Goal: Task Accomplishment & Management: Complete application form

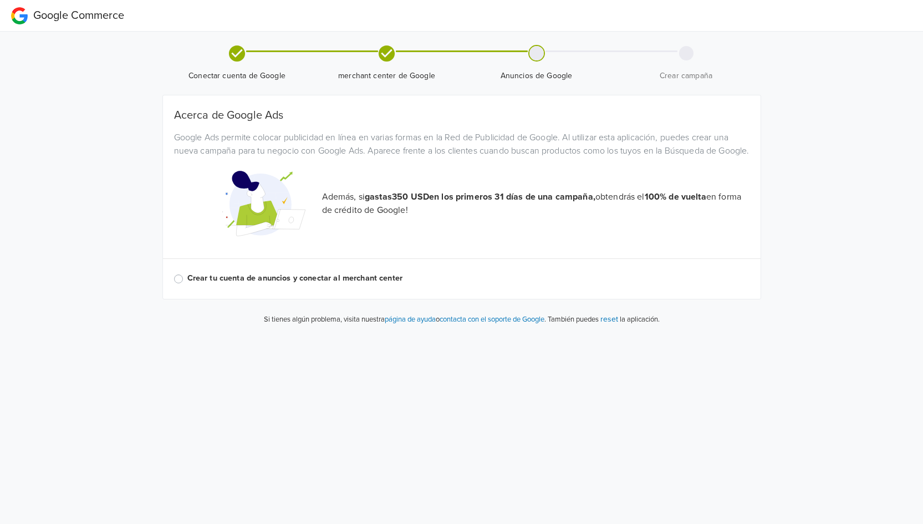
click at [187, 284] on label "Crear tu cuenta de anuncios y conectar al merchant center" at bounding box center [468, 278] width 562 height 12
click at [0, 0] on input "Crear tu cuenta de anuncios y conectar al merchant center" at bounding box center [0, 0] width 0 height 0
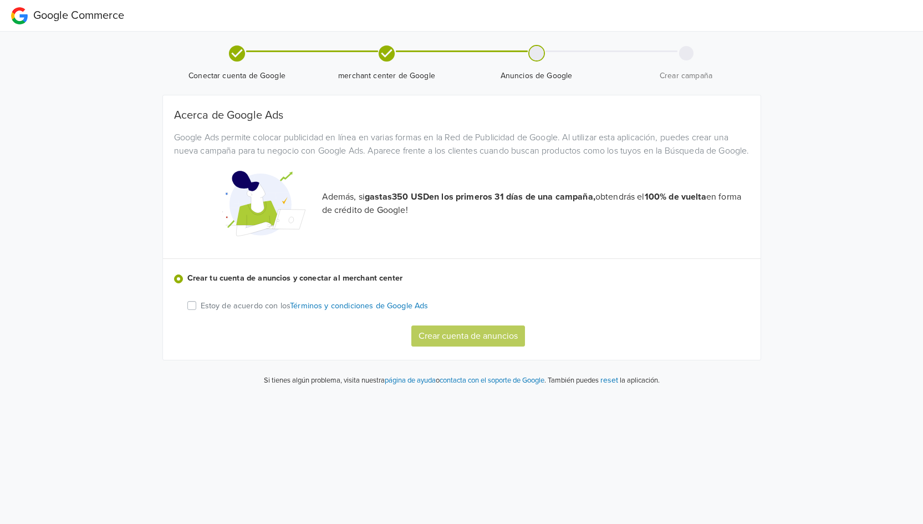
click at [198, 312] on div "Estoy de acuerdo con los Términos y condiciones de Google Ads" at bounding box center [468, 305] width 562 height 13
click at [196, 312] on div "Estoy de acuerdo con los Términos y condiciones de Google Ads" at bounding box center [468, 305] width 562 height 13
click at [201, 312] on label "Estoy de acuerdo con los Términos y condiciones de Google Ads" at bounding box center [315, 305] width 228 height 13
click at [0, 0] on input "Estoy de acuerdo con los Términos y condiciones de Google Ads" at bounding box center [0, 0] width 0 height 0
click at [450, 347] on button "Crear cuenta de anuncios" at bounding box center [468, 335] width 114 height 21
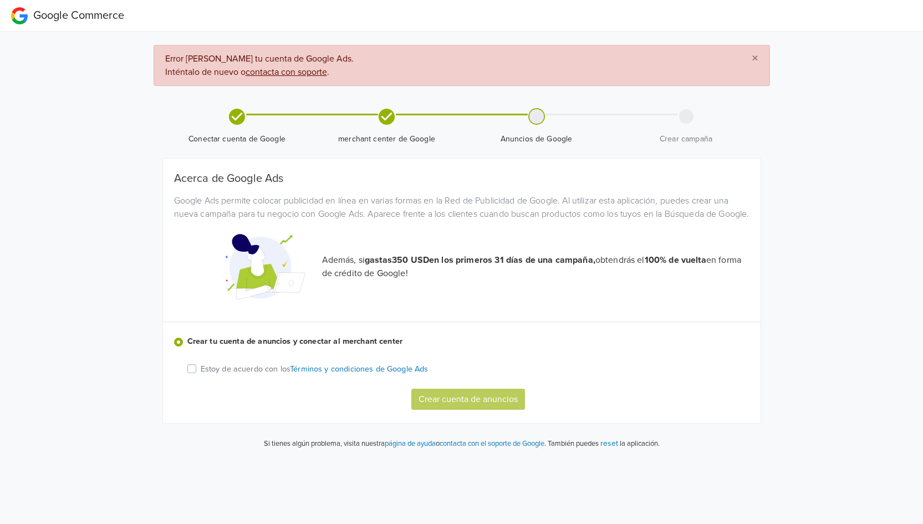
click at [197, 375] on div "Estoy de acuerdo con los Términos y condiciones de Google Ads" at bounding box center [468, 368] width 562 height 13
click at [201, 375] on label "Estoy de acuerdo con los Términos y condiciones de Google Ads" at bounding box center [315, 368] width 228 height 13
click at [0, 0] on input "Estoy de acuerdo con los Términos y condiciones de Google Ads" at bounding box center [0, 0] width 0 height 0
click at [446, 410] on button "Crear cuenta de anuncios" at bounding box center [468, 399] width 114 height 21
click at [446, 410] on div "Crear cuenta de anuncios" at bounding box center [472, 399] width 571 height 21
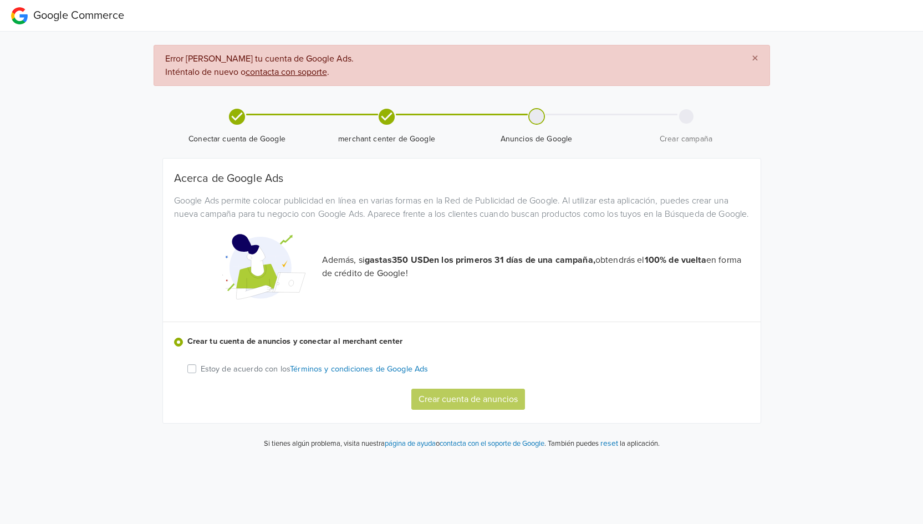
click at [446, 410] on div "Crear cuenta de anuncios" at bounding box center [472, 399] width 571 height 21
click at [478, 410] on div "Crear cuenta de anuncios" at bounding box center [472, 399] width 571 height 21
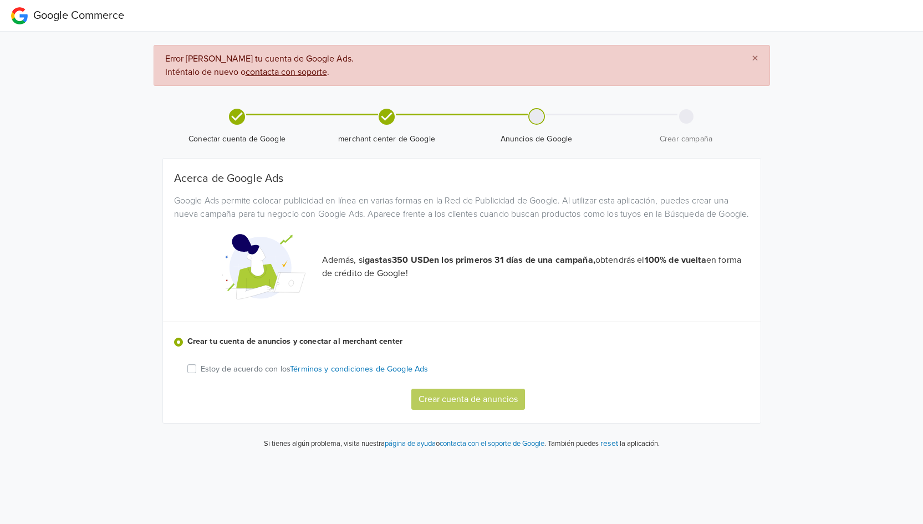
click at [201, 375] on label "Estoy de acuerdo con los Términos y condiciones de Google Ads" at bounding box center [315, 368] width 228 height 13
click at [0, 0] on input "Estoy de acuerdo con los Términos y condiciones de Google Ads" at bounding box center [0, 0] width 0 height 0
click at [460, 410] on button "Crear cuenta de anuncios" at bounding box center [468, 399] width 114 height 21
click at [460, 410] on div "Crear cuenta de anuncios" at bounding box center [472, 399] width 571 height 21
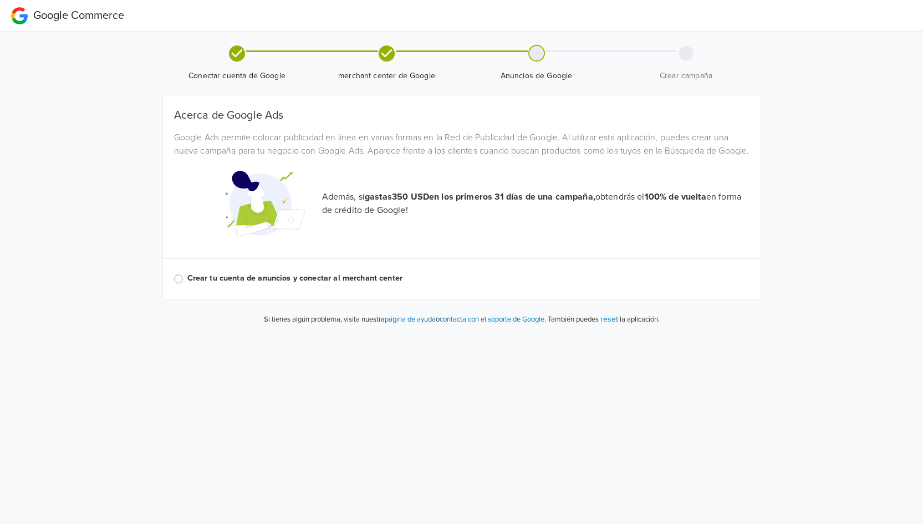
click at [187, 284] on label "Crear tu cuenta de anuncios y conectar al merchant center" at bounding box center [468, 278] width 562 height 12
click at [0, 0] on input "Crear tu cuenta de anuncios y conectar al merchant center" at bounding box center [0, 0] width 0 height 0
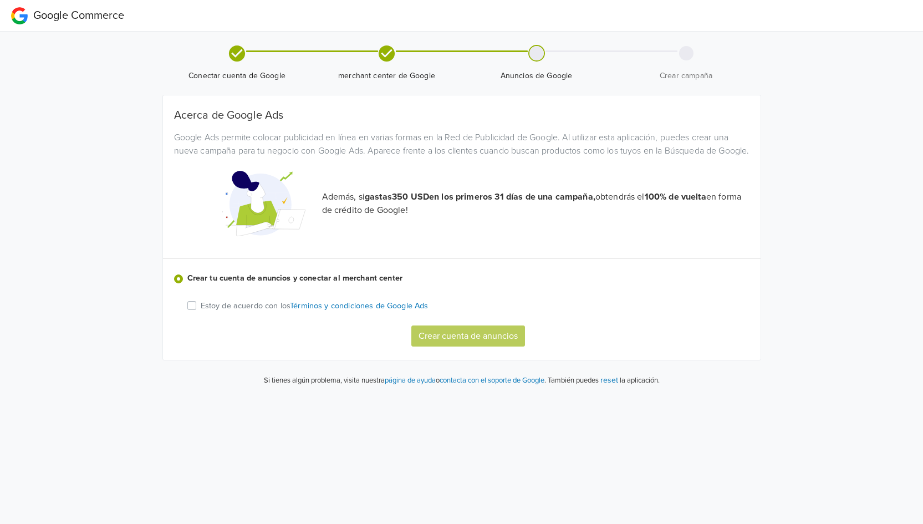
click at [201, 312] on label "Estoy de acuerdo con los Términos y condiciones de Google Ads" at bounding box center [315, 305] width 228 height 13
click at [0, 0] on input "Estoy de acuerdo con los Términos y condiciones de Google Ads" at bounding box center [0, 0] width 0 height 0
click at [460, 347] on button "Crear cuenta de anuncios" at bounding box center [468, 335] width 114 height 21
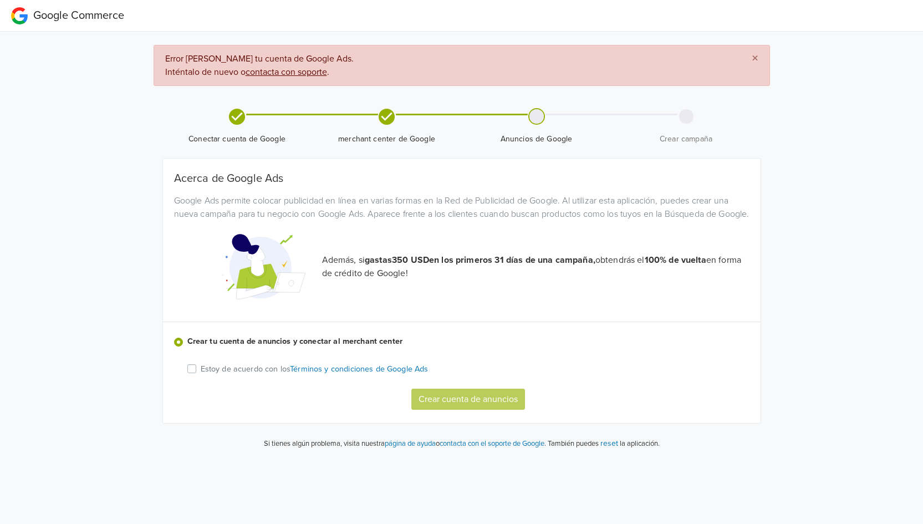
click at [288, 74] on u "contacta con soporte" at bounding box center [287, 72] width 82 height 11
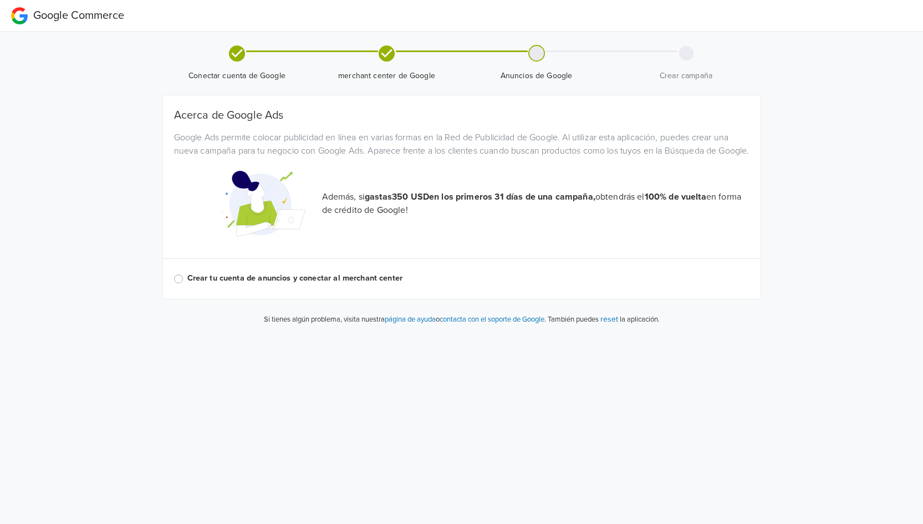
click at [187, 284] on label "Crear tu cuenta de anuncios y conectar al merchant center" at bounding box center [468, 278] width 562 height 12
click at [0, 0] on input "Crear tu cuenta de anuncios y conectar al merchant center" at bounding box center [0, 0] width 0 height 0
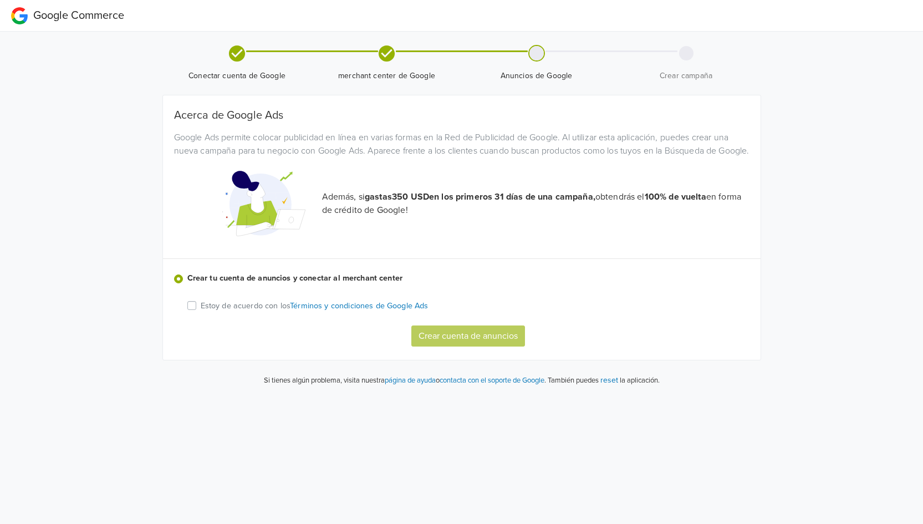
click at [199, 312] on div "Estoy de acuerdo con los Términos y condiciones de Google Ads" at bounding box center [468, 305] width 562 height 13
click at [201, 312] on label "Estoy de acuerdo con los Términos y condiciones de Google Ads" at bounding box center [315, 305] width 228 height 13
click at [0, 0] on input "Estoy de acuerdo con los Términos y condiciones de Google Ads" at bounding box center [0, 0] width 0 height 0
click at [460, 347] on button "Crear cuenta de anuncios" at bounding box center [468, 335] width 114 height 21
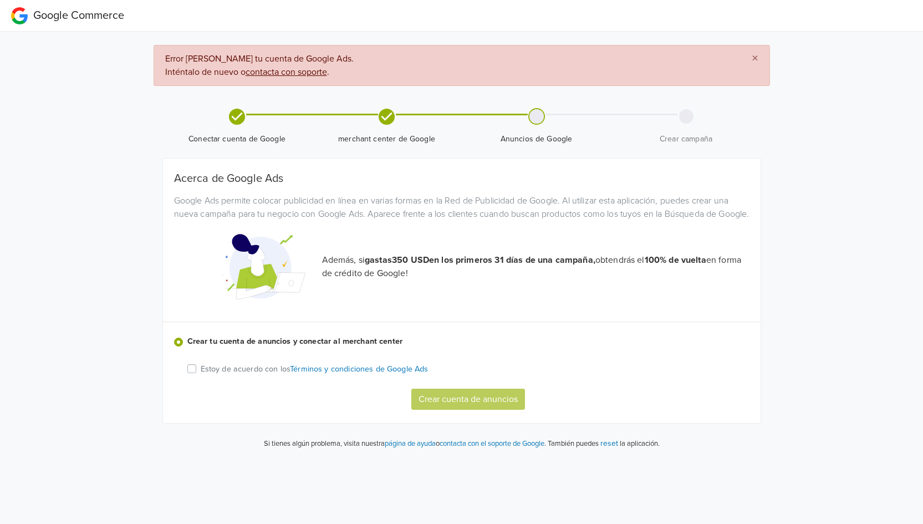
click at [216, 375] on p "Estoy de acuerdo con los Términos y condiciones de Google Ads" at bounding box center [315, 369] width 228 height 12
click at [0, 0] on input "Estoy de acuerdo con los Términos y condiciones de Google Ads" at bounding box center [0, 0] width 0 height 0
click at [484, 407] on button "Crear cuenta de anuncios" at bounding box center [468, 399] width 114 height 21
click at [484, 407] on div "Crear cuenta de anuncios" at bounding box center [472, 399] width 571 height 21
click at [480, 409] on div "Crear cuenta de anuncios" at bounding box center [472, 399] width 571 height 21
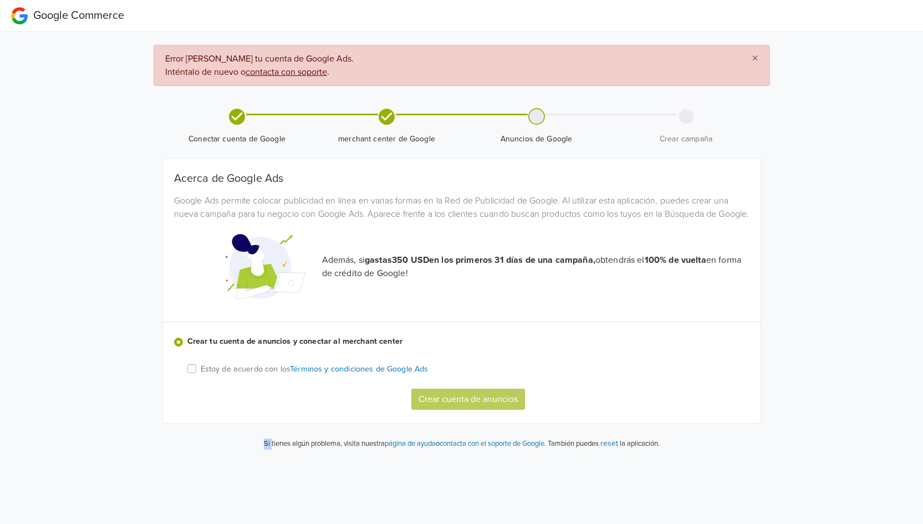
click at [480, 409] on div "Crear cuenta de anuncios" at bounding box center [472, 399] width 571 height 21
drag, startPoint x: 200, startPoint y: 382, endPoint x: 193, endPoint y: 382, distance: 7.2
click at [201, 375] on label "Estoy de acuerdo con los Términos y condiciones de Google Ads" at bounding box center [315, 368] width 228 height 13
click at [0, 0] on input "Estoy de acuerdo con los Términos y condiciones de Google Ads" at bounding box center [0, 0] width 0 height 0
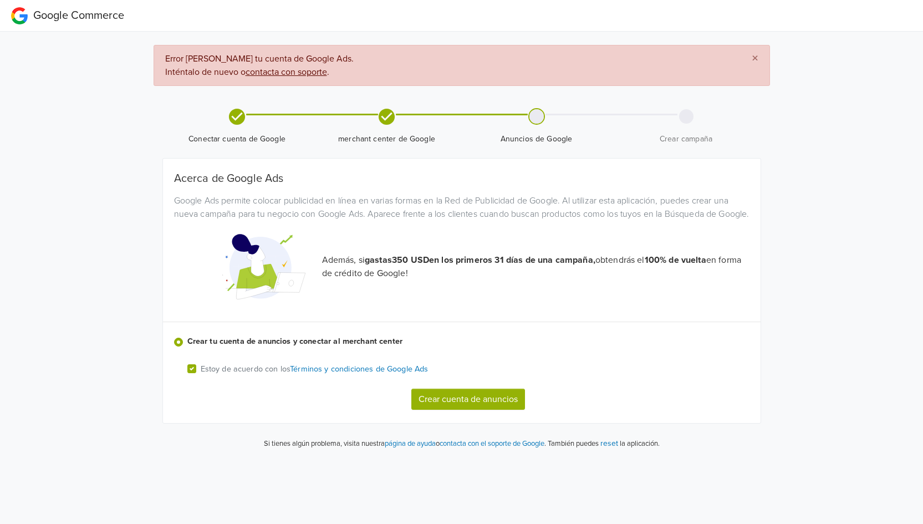
click at [460, 410] on button "Crear cuenta de anuncios" at bounding box center [468, 399] width 114 height 21
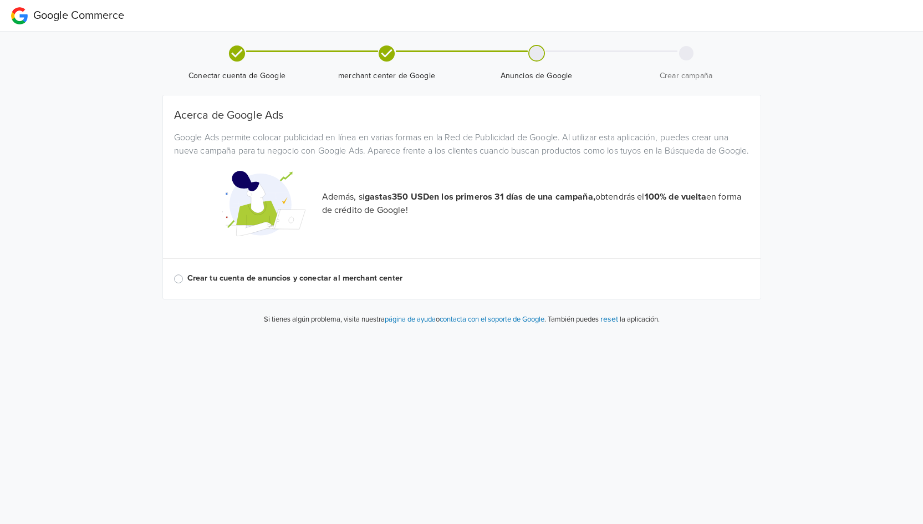
click at [187, 284] on label "Crear tu cuenta de anuncios y conectar al merchant center" at bounding box center [468, 278] width 562 height 12
click at [0, 0] on input "Crear tu cuenta de anuncios y conectar al merchant center" at bounding box center [0, 0] width 0 height 0
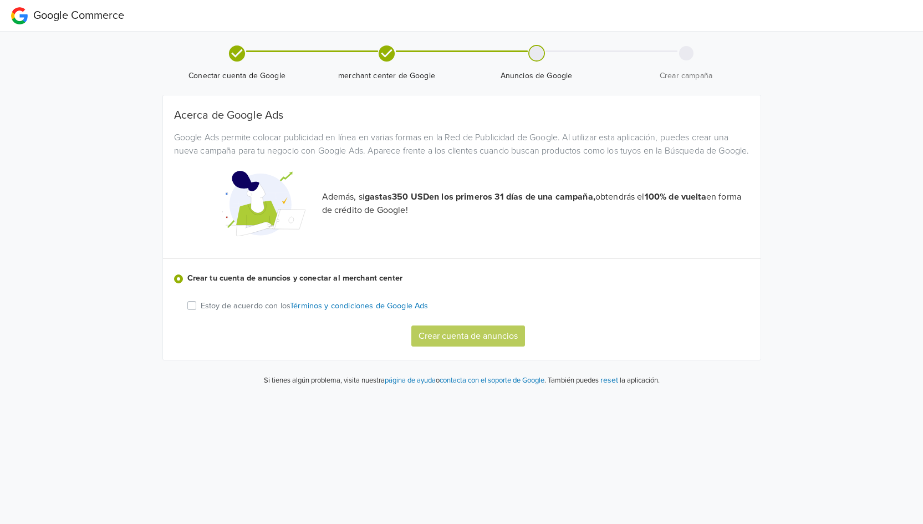
click at [194, 327] on div "Estoy de acuerdo con los Términos y condiciones de Google Ads Crear cuenta de a…" at bounding box center [472, 323] width 571 height 48
click at [196, 312] on div "Estoy de acuerdo con los Términos y condiciones de Google Ads" at bounding box center [468, 305] width 562 height 13
click at [201, 312] on label "Estoy de acuerdo con los Términos y condiciones de Google Ads" at bounding box center [315, 305] width 228 height 13
click at [0, 0] on input "Estoy de acuerdo con los Términos y condiciones de Google Ads" at bounding box center [0, 0] width 0 height 0
click at [474, 343] on button "Crear cuenta de anuncios" at bounding box center [468, 335] width 114 height 21
